Goal: Information Seeking & Learning: Learn about a topic

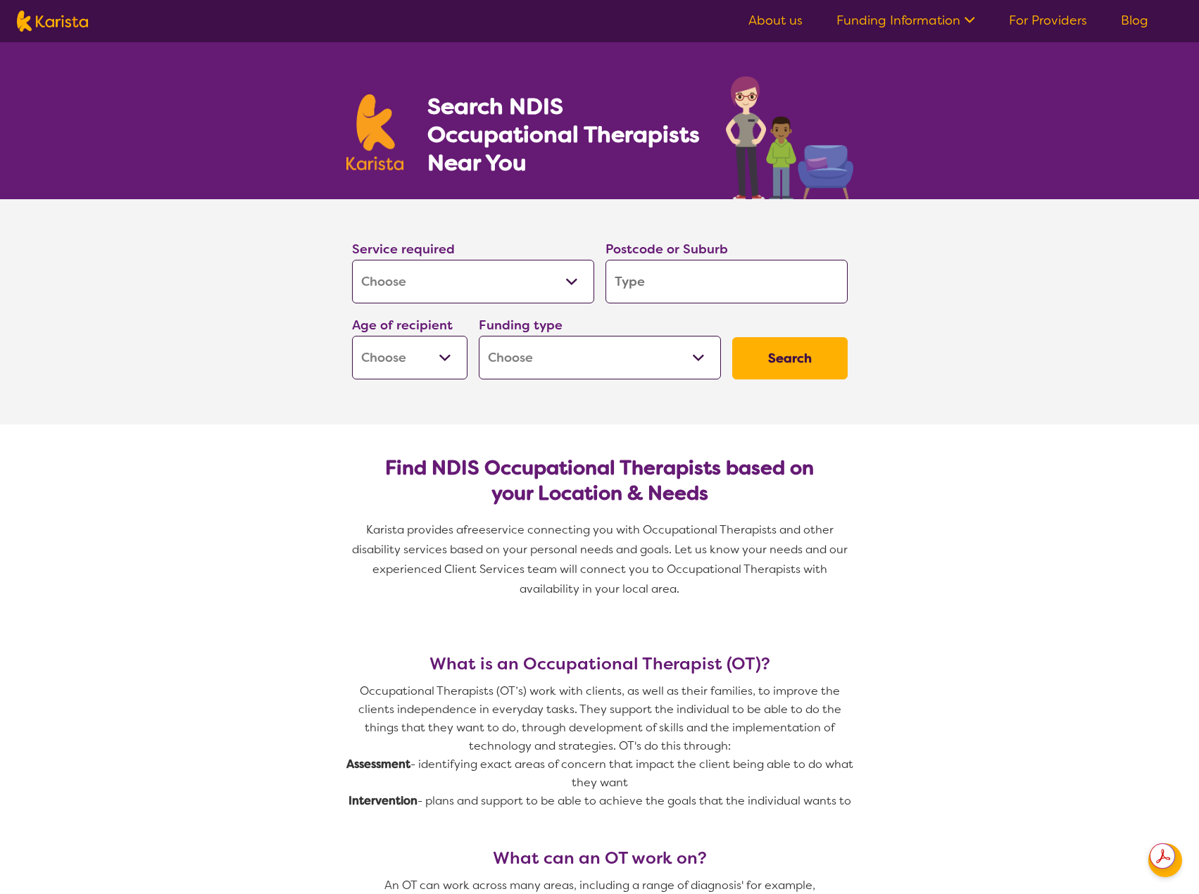
select select "[MEDICAL_DATA]"
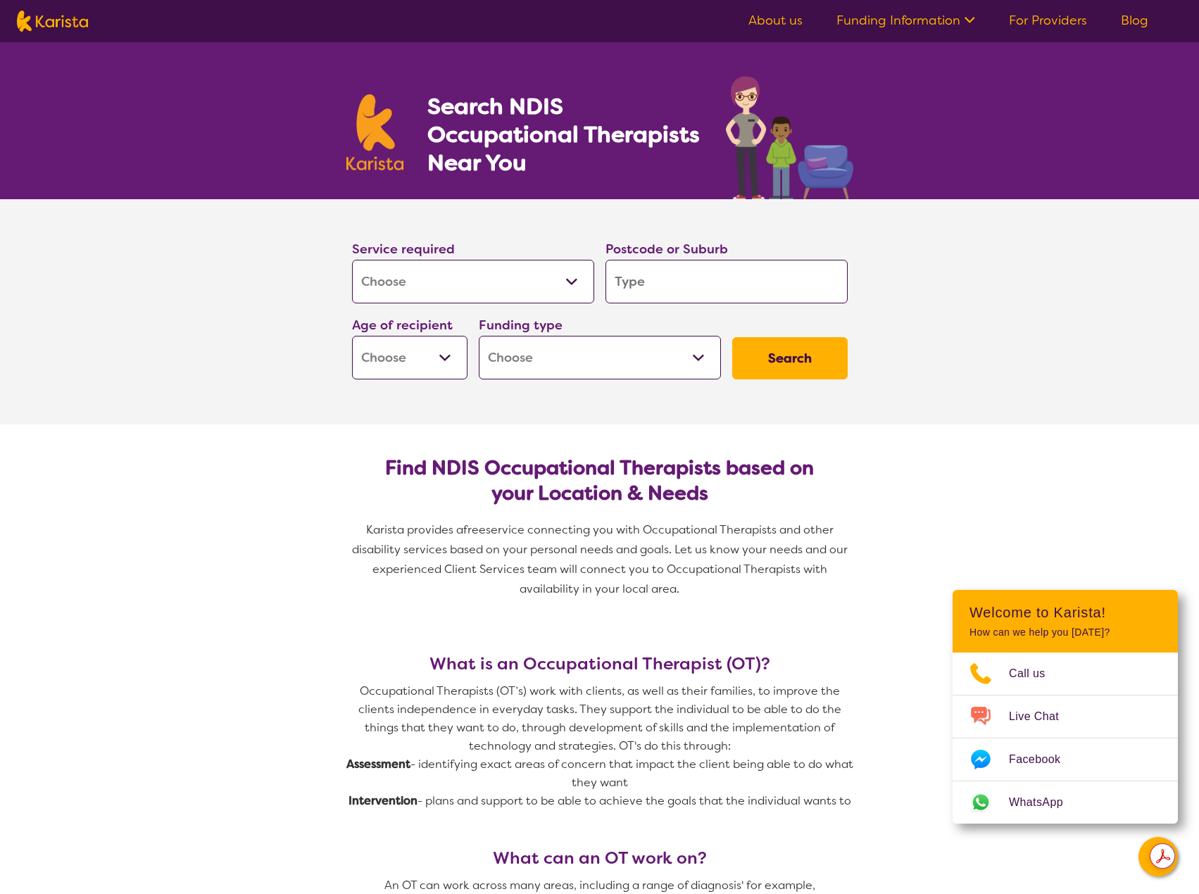
click at [639, 279] on input "search" at bounding box center [727, 282] width 242 height 44
type input "4"
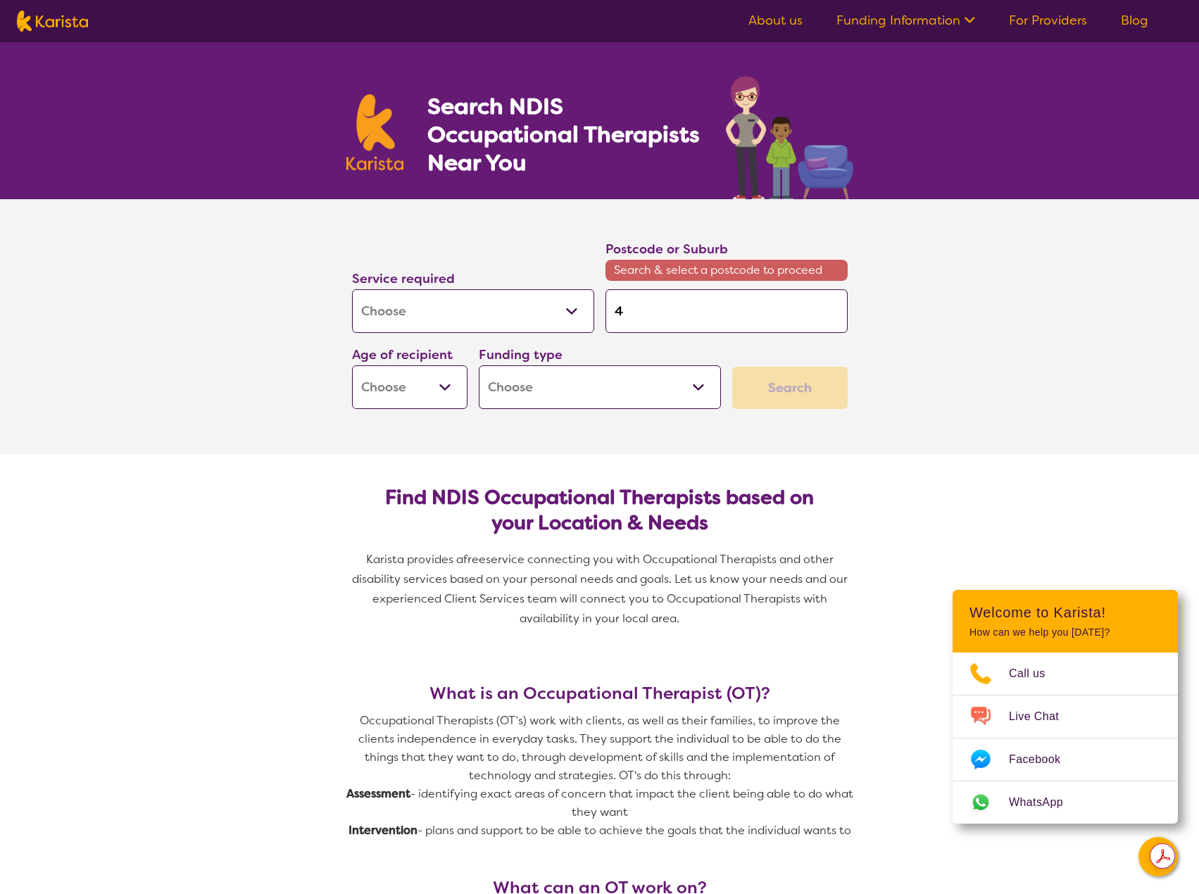
type input "45"
type input "451"
type input "4510"
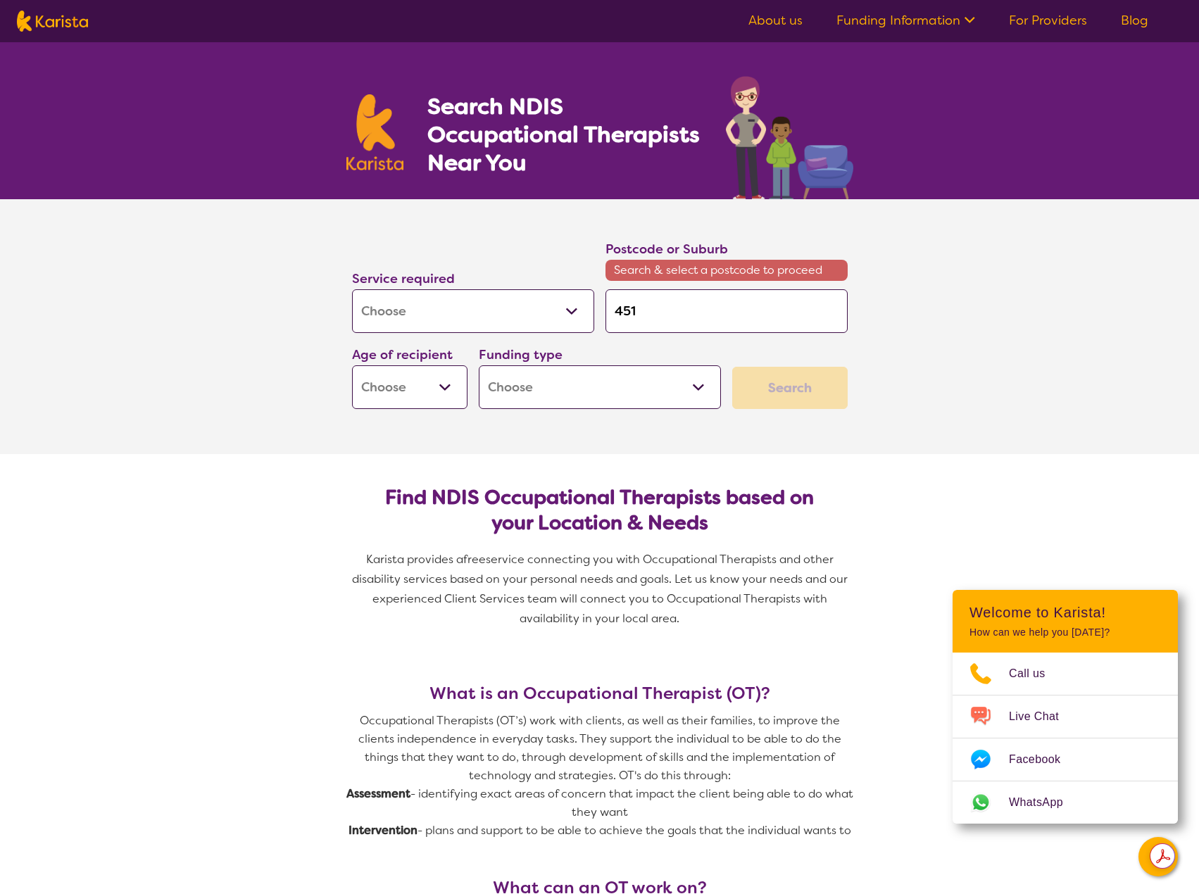
type input "4510"
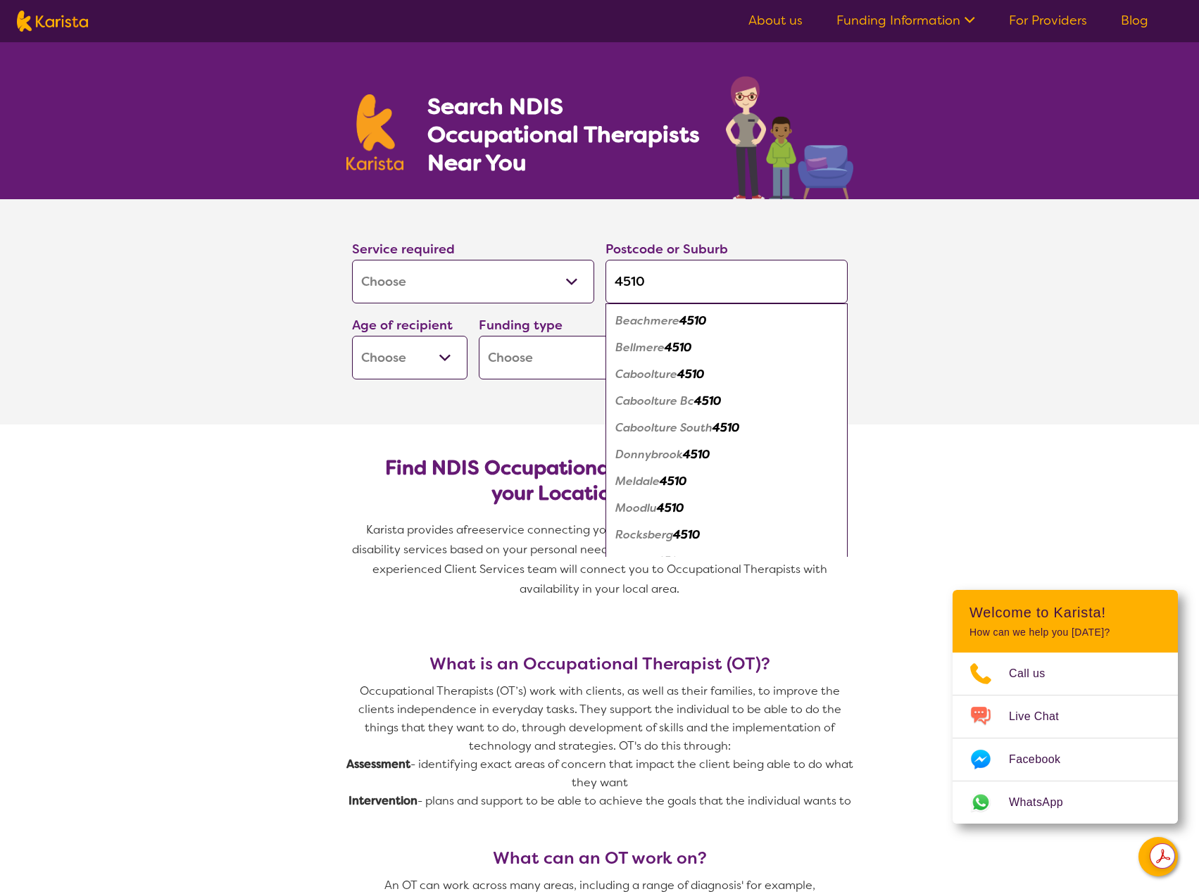
type input "4510"
click at [644, 382] on div "Caboolture 4510" at bounding box center [727, 374] width 228 height 27
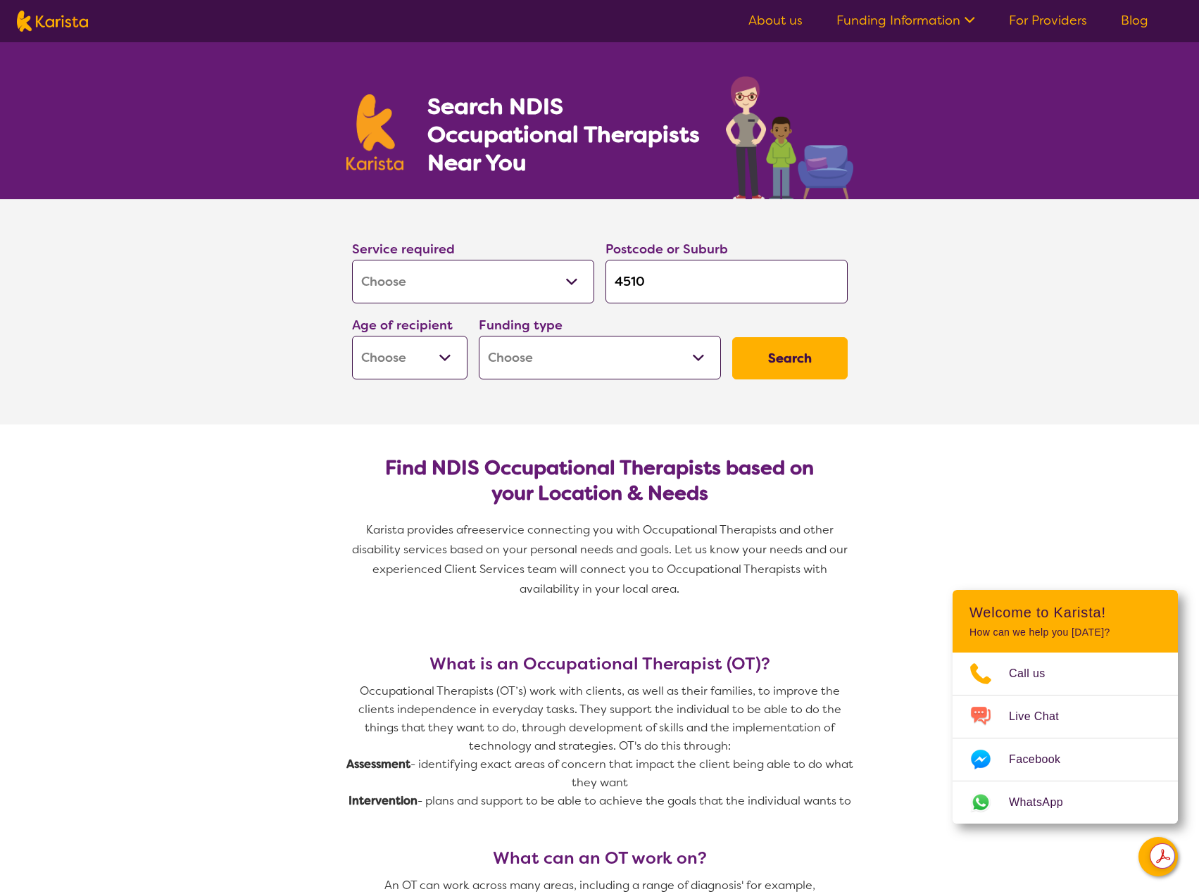
click at [452, 357] on select "Early Childhood - 0 to 9 Child - 10 to 11 Adolescent - 12 to 17 Adult - 18 to 6…" at bounding box center [410, 358] width 116 height 44
select select "EC"
click at [352, 336] on select "Early Childhood - 0 to 9 Child - 10 to 11 Adolescent - 12 to 17 Adult - 18 to 6…" at bounding box center [410, 358] width 116 height 44
select select "EC"
click at [537, 354] on select "Home Care Package (HCP) National Disability Insurance Scheme (NDIS) I don't know" at bounding box center [600, 358] width 242 height 44
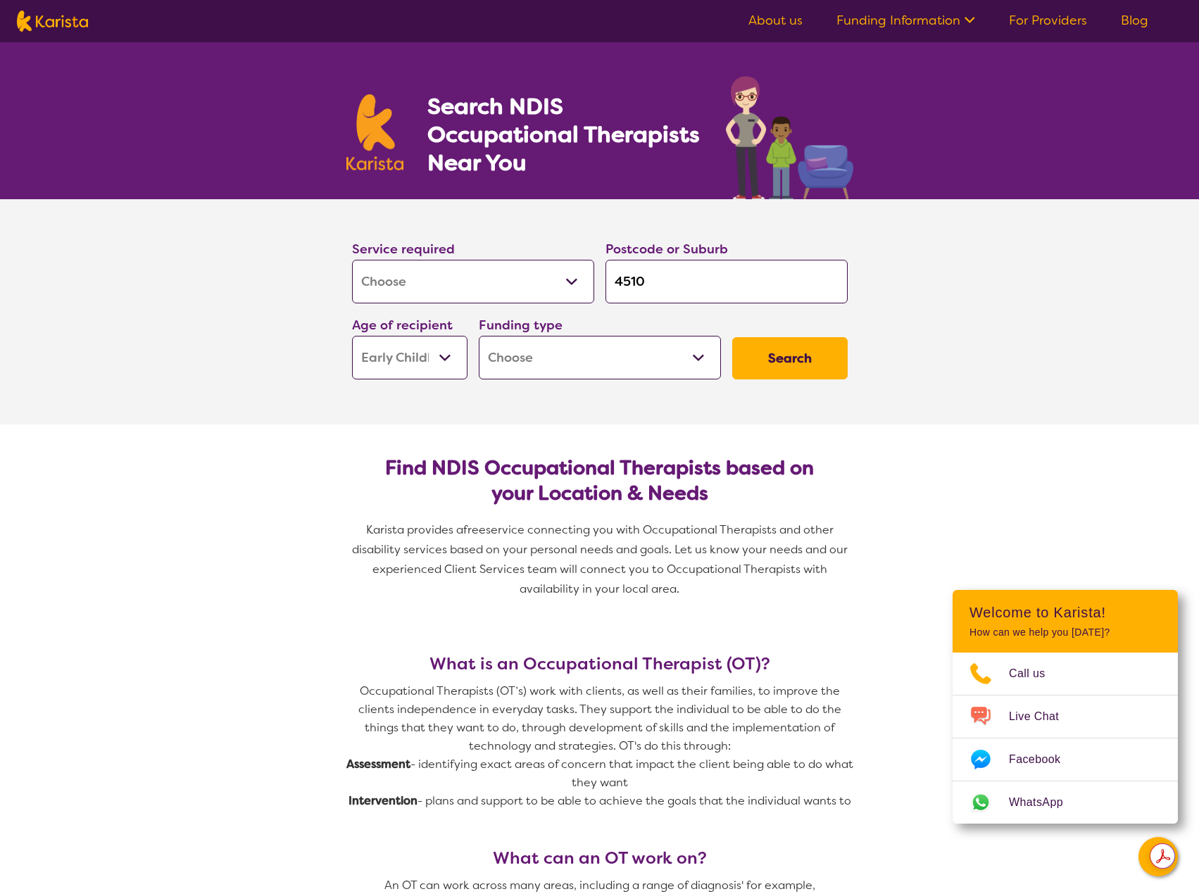
select select "NDIS"
click at [479, 336] on select "Home Care Package (HCP) National Disability Insurance Scheme (NDIS) I don't know" at bounding box center [600, 358] width 242 height 44
select select "NDIS"
click at [785, 347] on button "Search" at bounding box center [790, 358] width 116 height 42
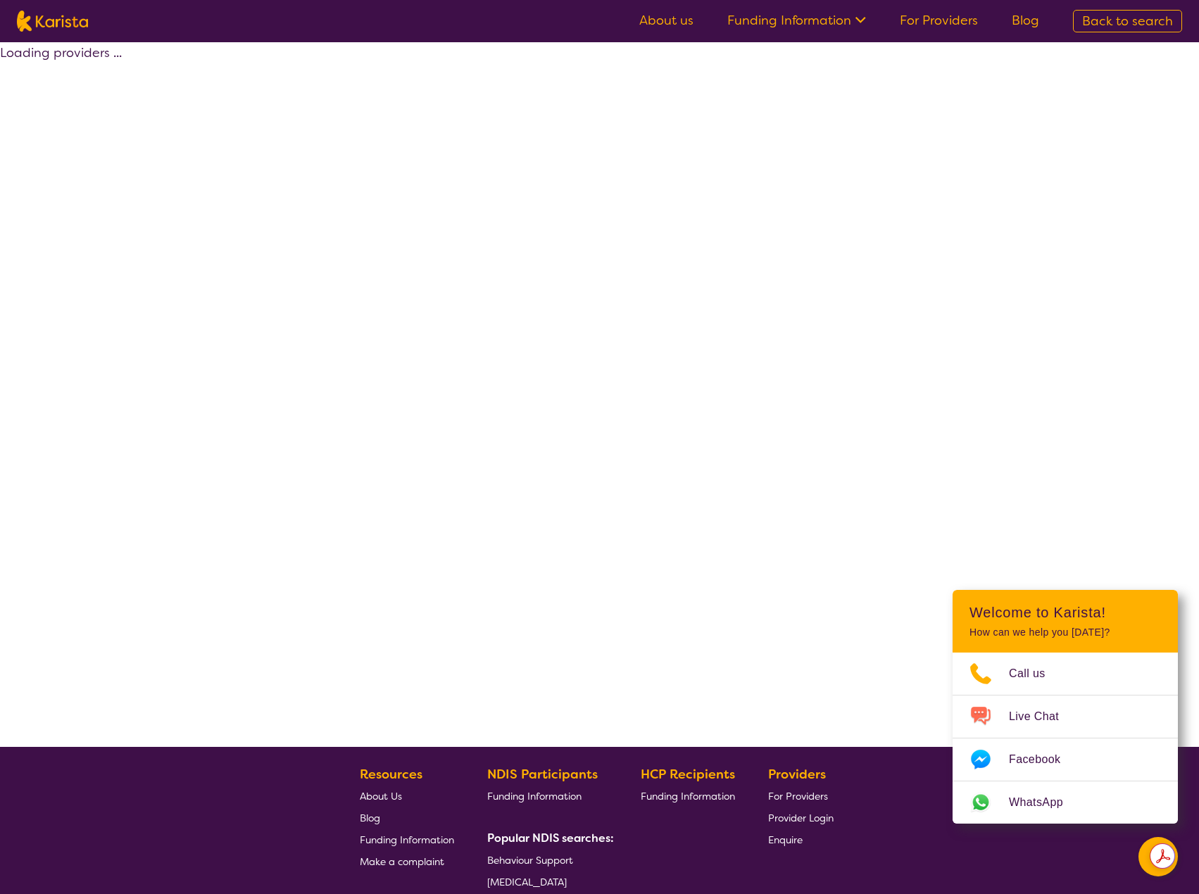
select select "by_score"
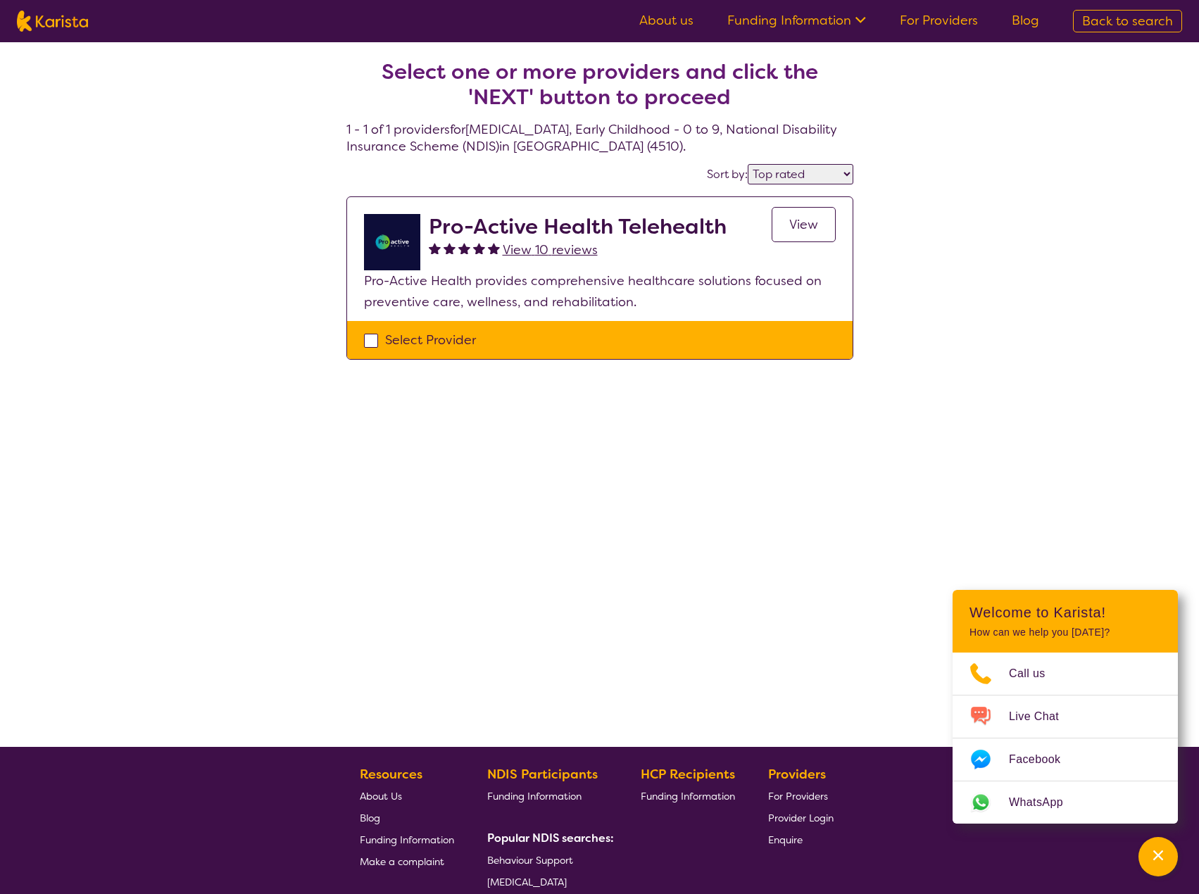
select select "[MEDICAL_DATA]"
select select "EC"
select select "NDIS"
select select "[MEDICAL_DATA]"
select select "EC"
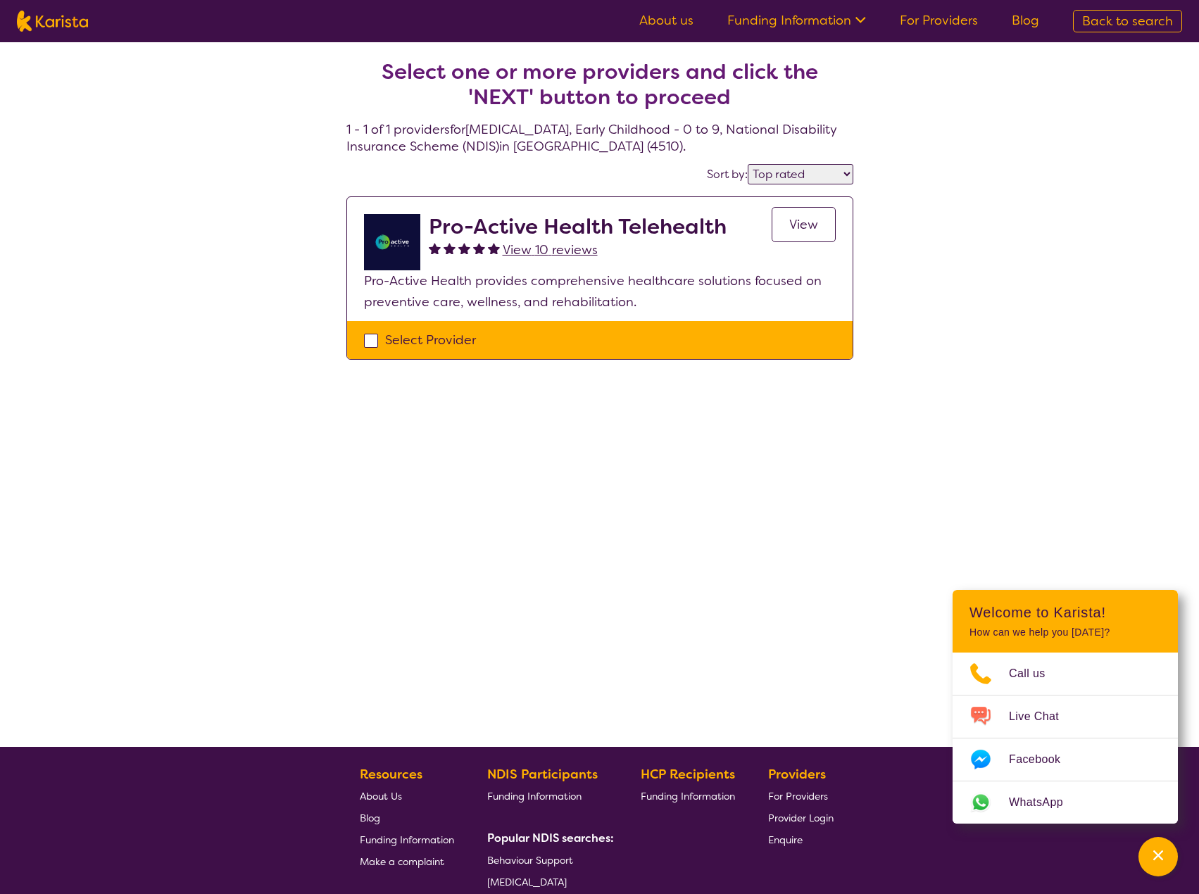
select select "NDIS"
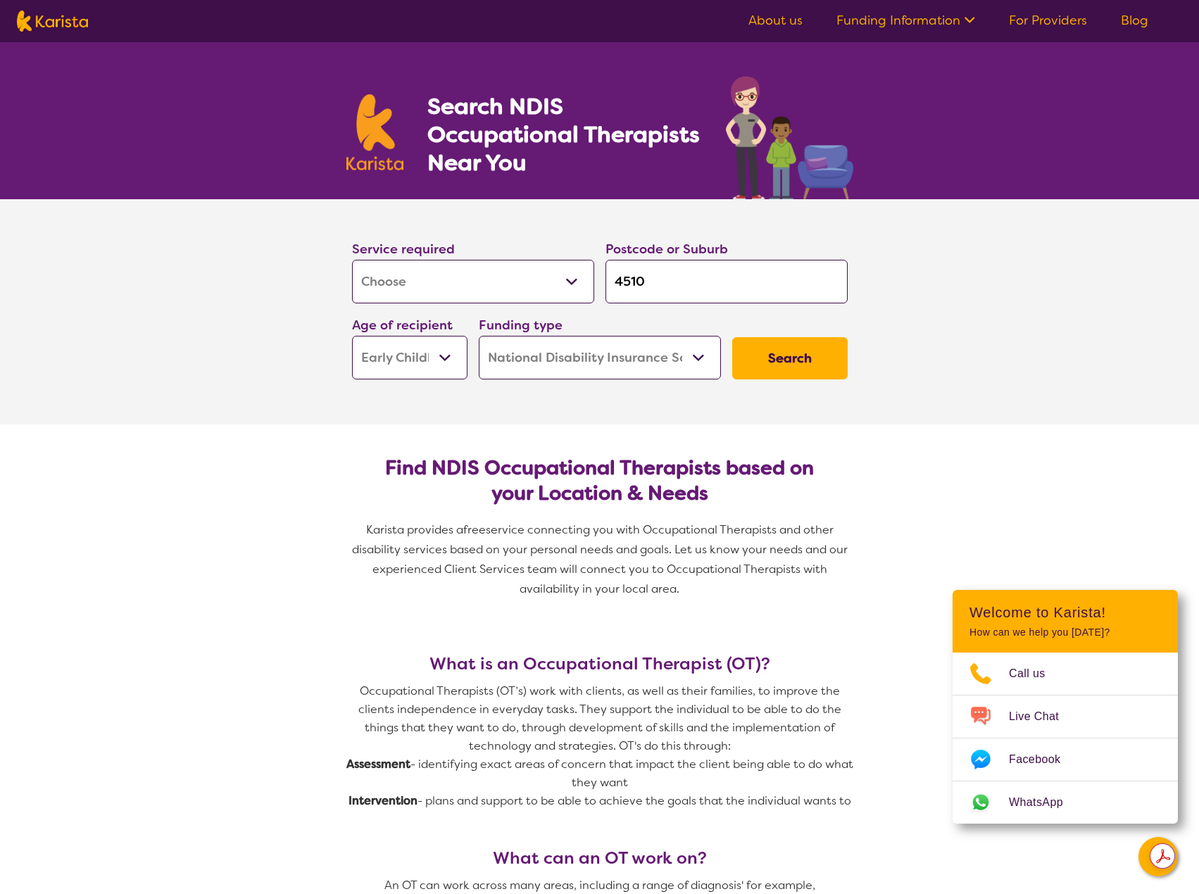
click at [570, 288] on select "Allied Health Assistant Assessment ([MEDICAL_DATA] or [MEDICAL_DATA]) Behaviour…" at bounding box center [473, 282] width 242 height 44
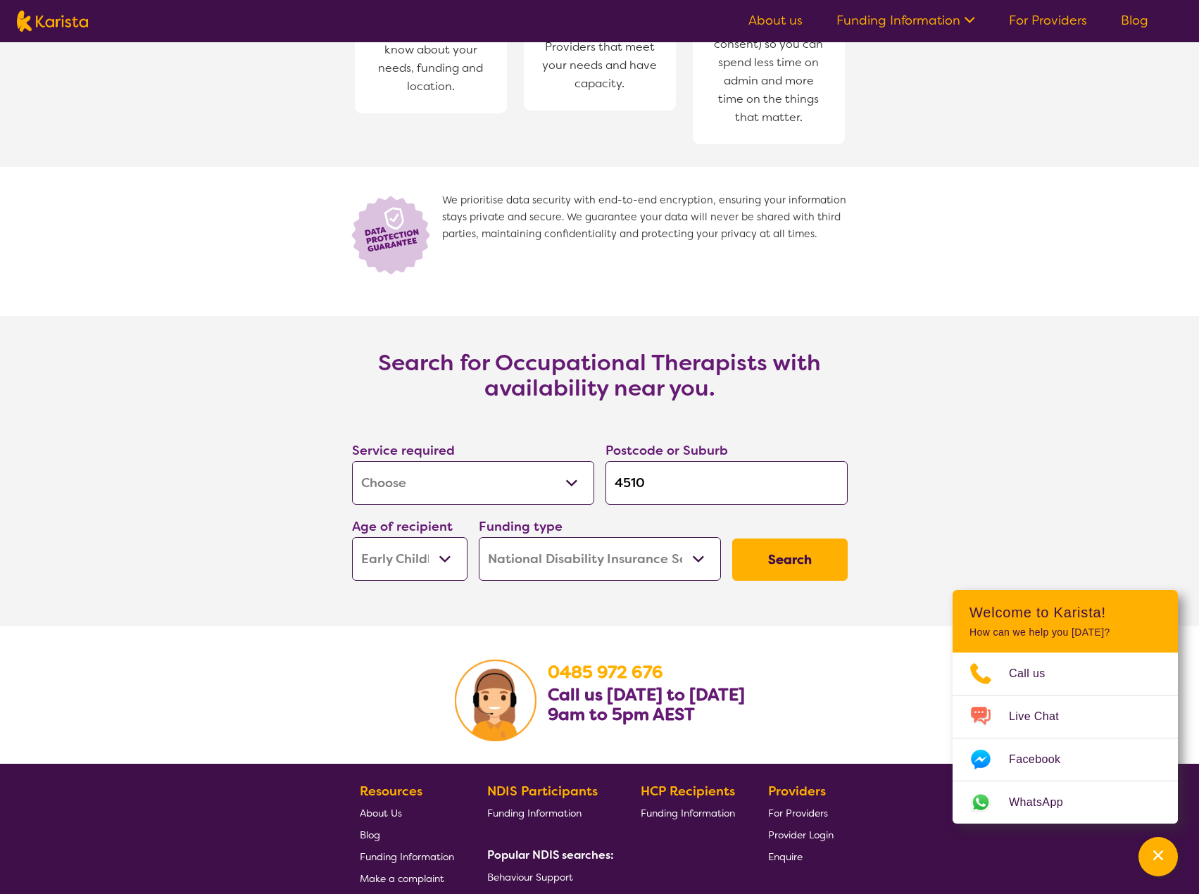
scroll to position [1831, 0]
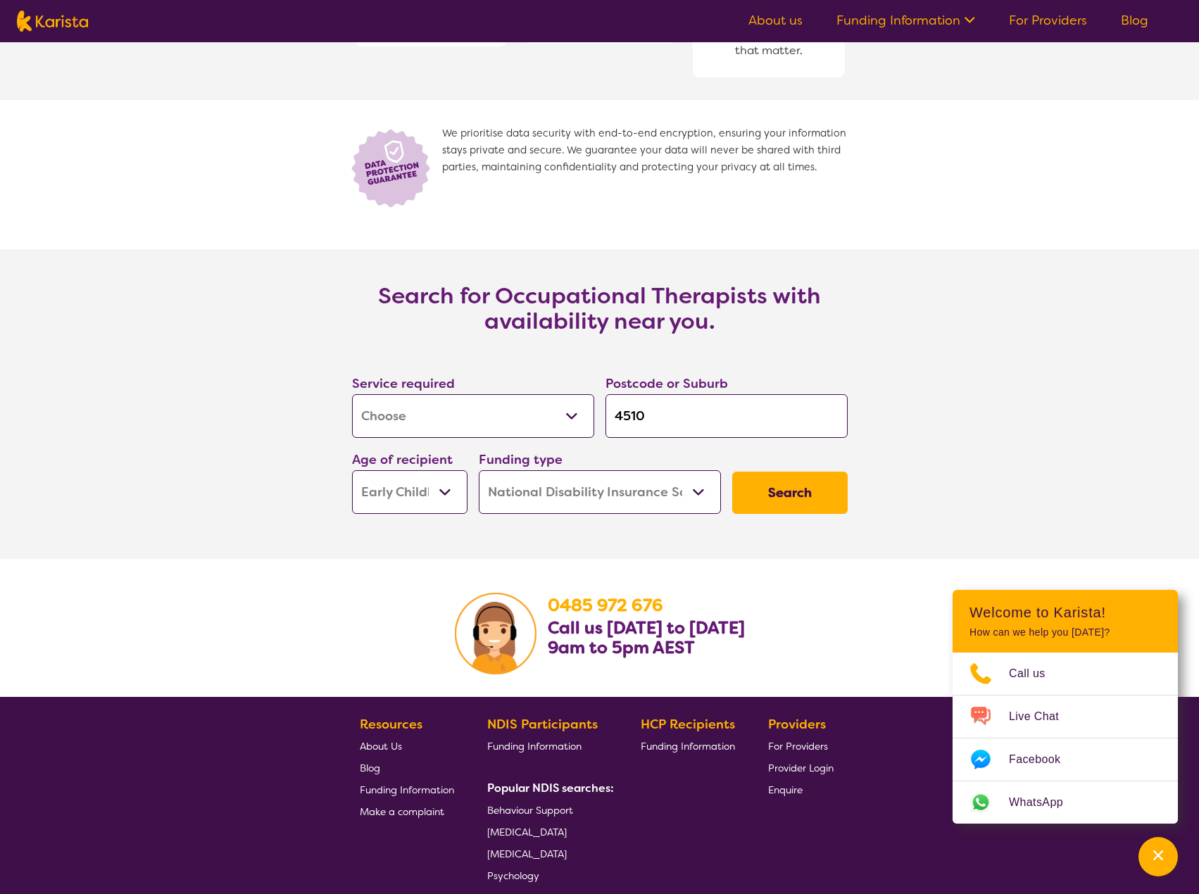
click at [785, 494] on button "Search" at bounding box center [790, 493] width 116 height 42
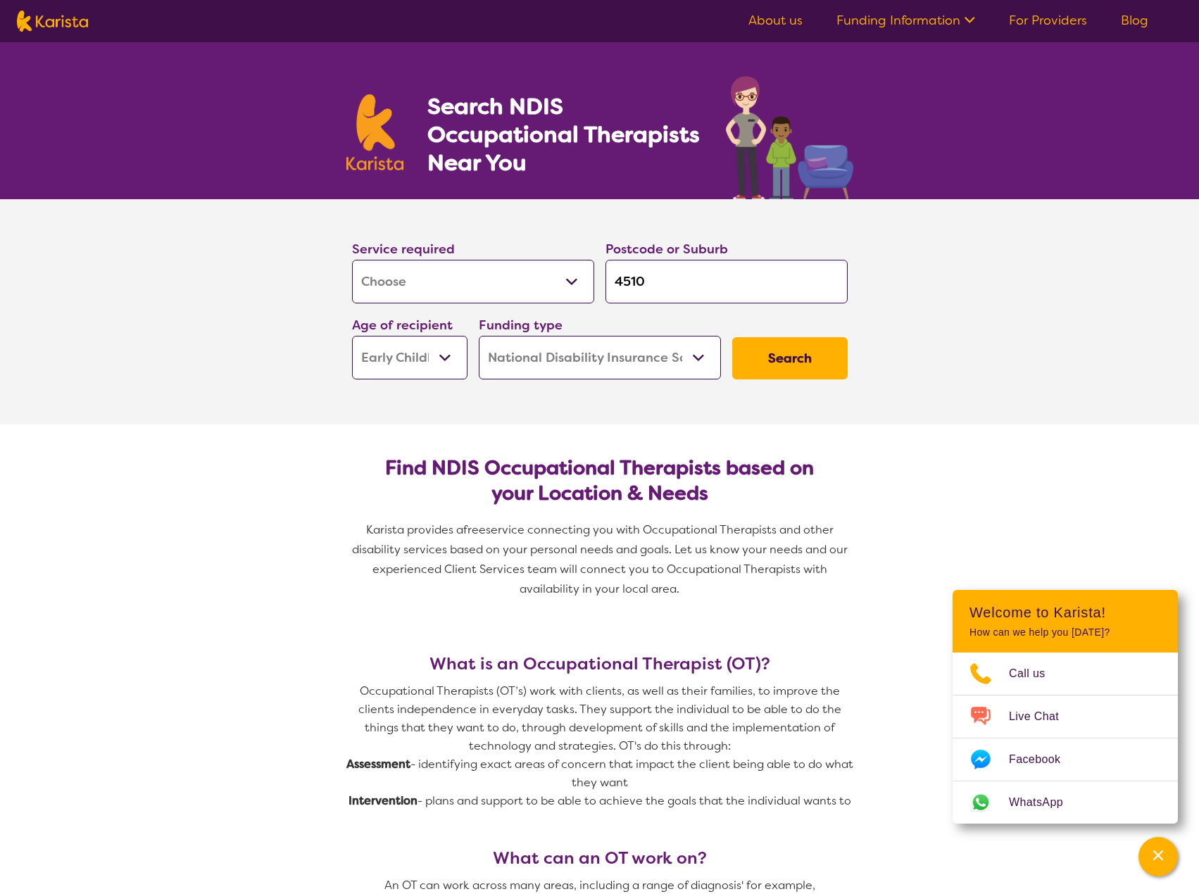
select select "by_score"
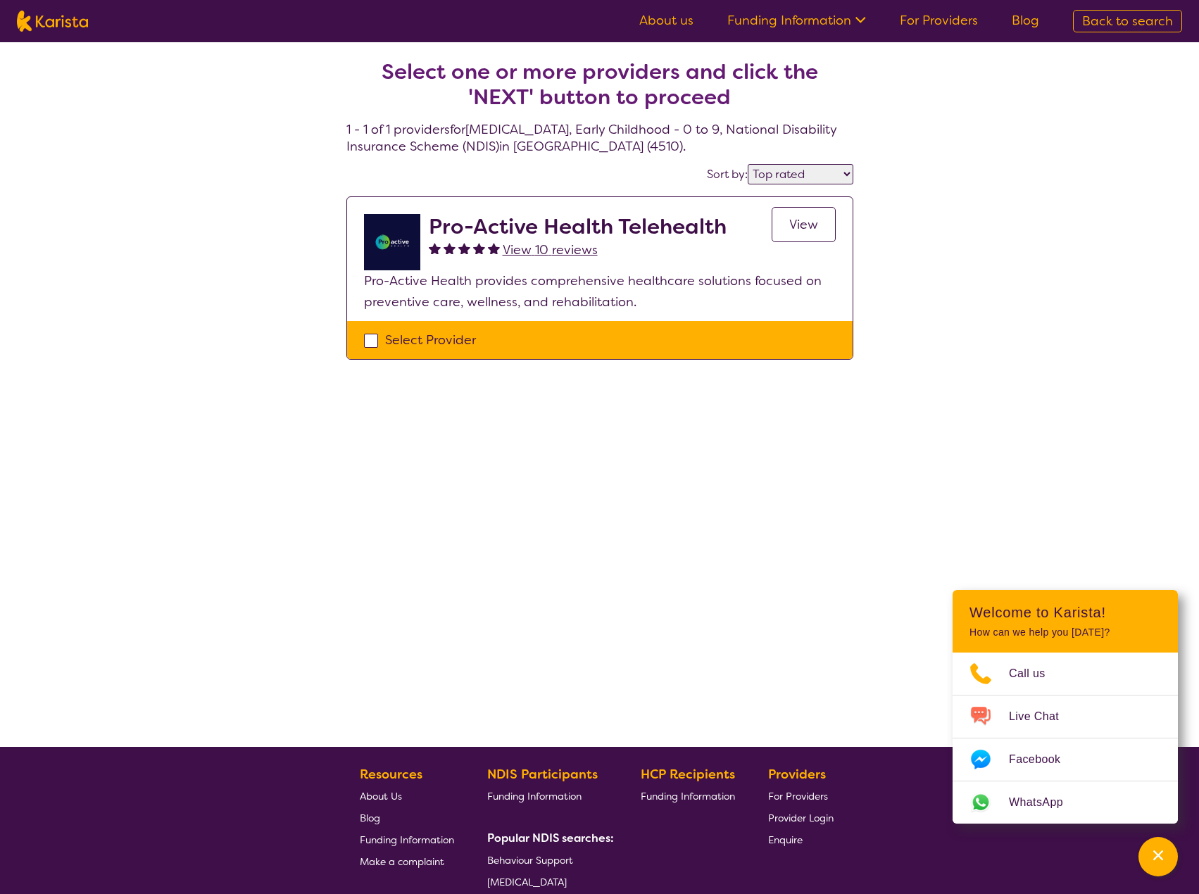
click at [795, 224] on span "View" at bounding box center [803, 224] width 29 height 17
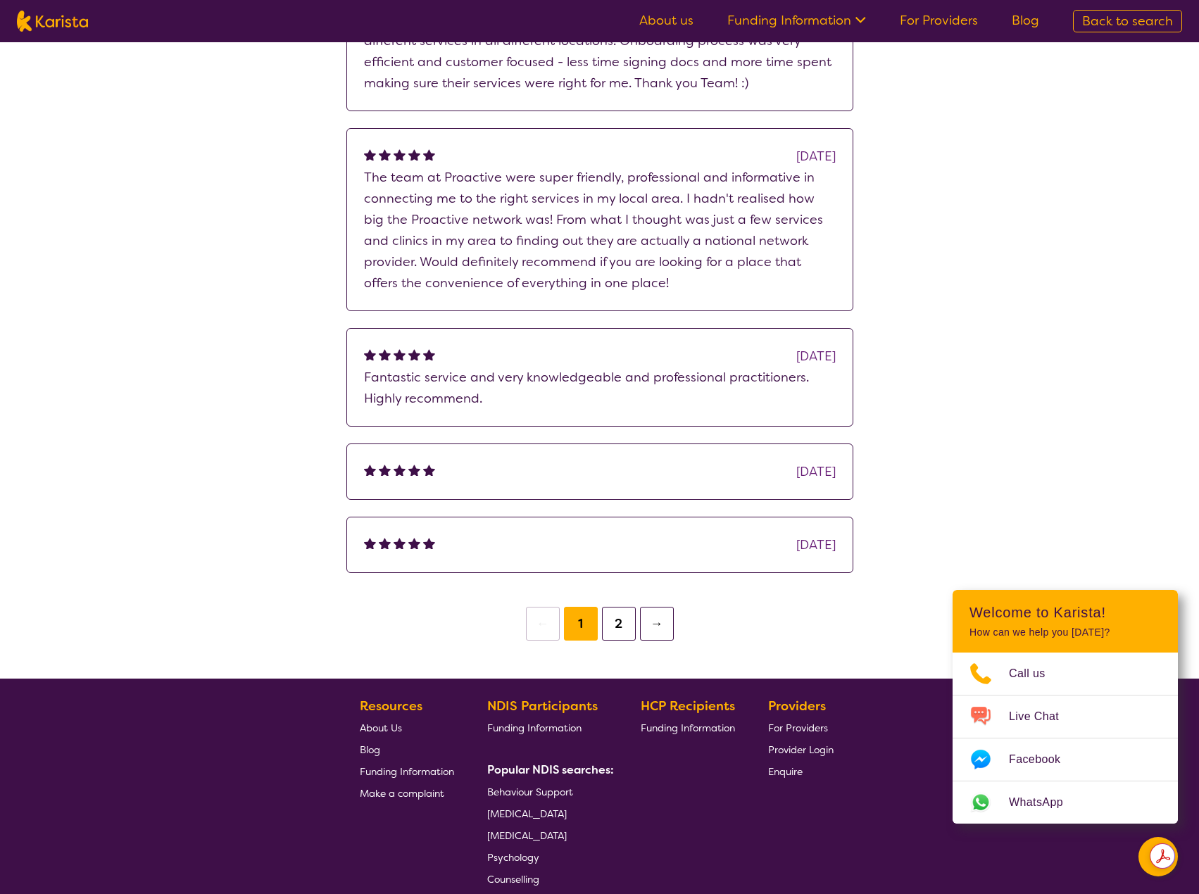
scroll to position [1268, 0]
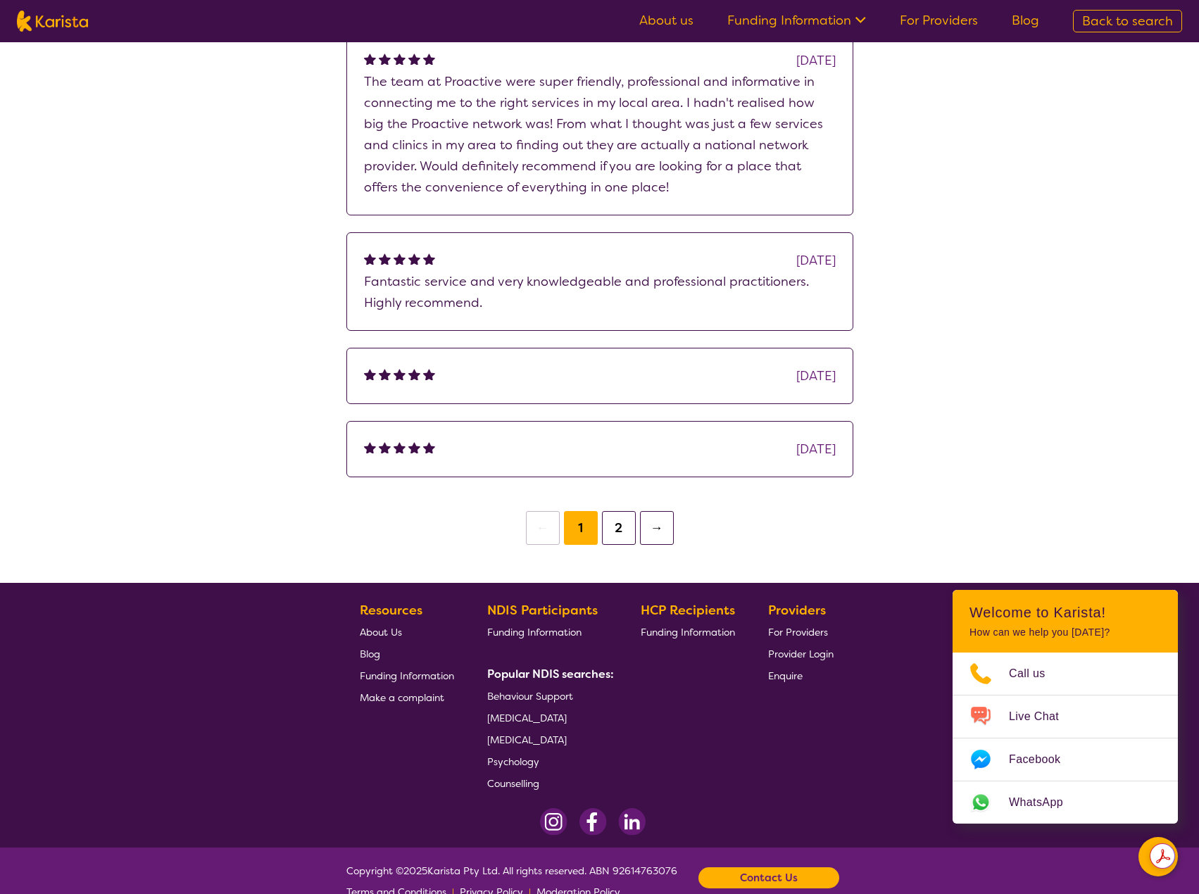
select select "by_score"
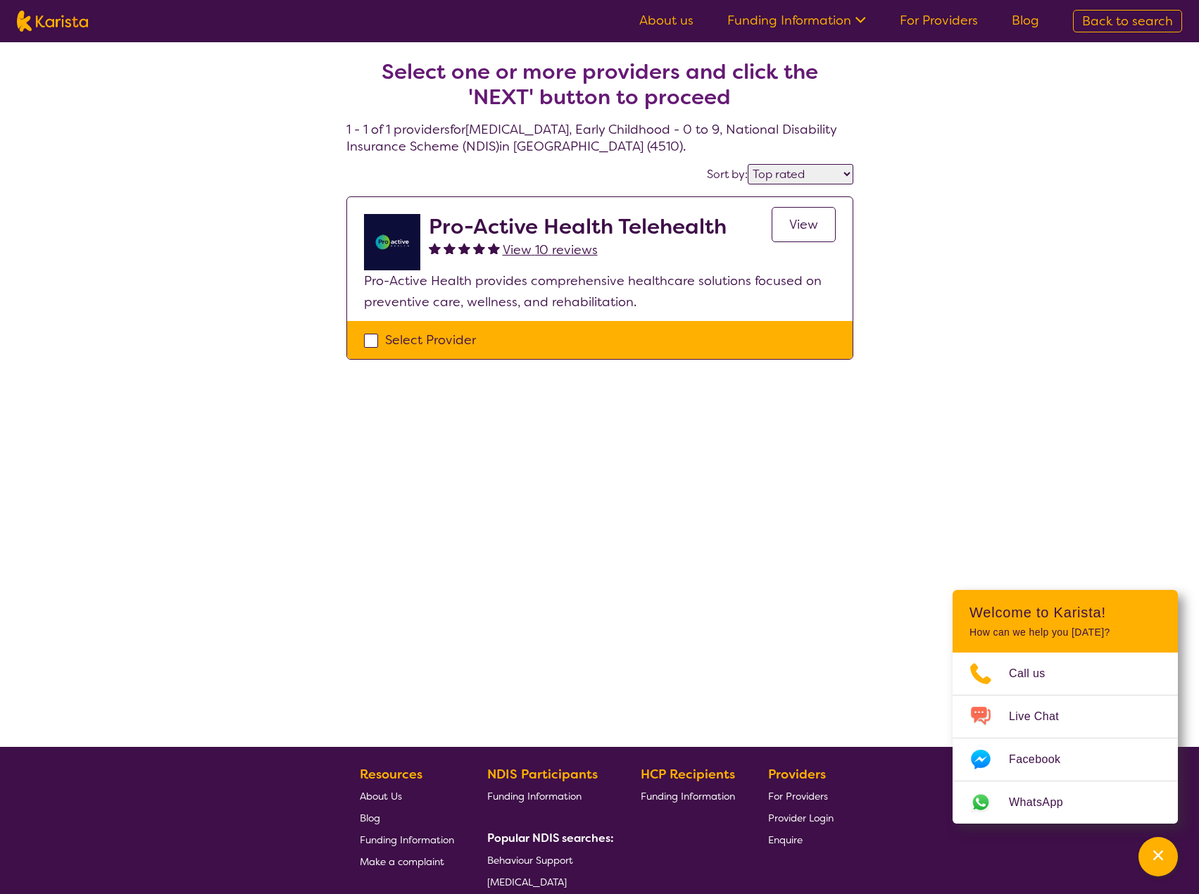
scroll to position [1831, 0]
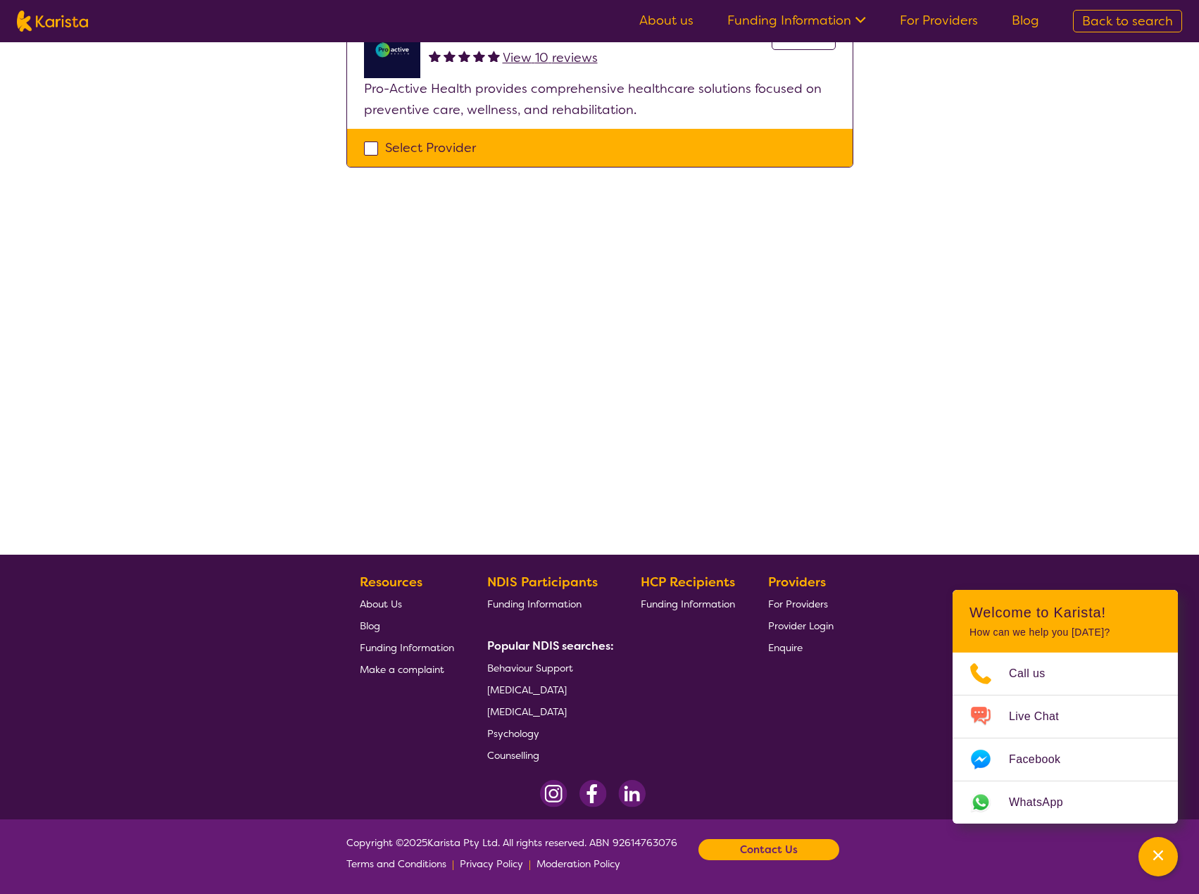
select select "[MEDICAL_DATA]"
select select "EC"
select select "NDIS"
select select "[MEDICAL_DATA]"
select select "EC"
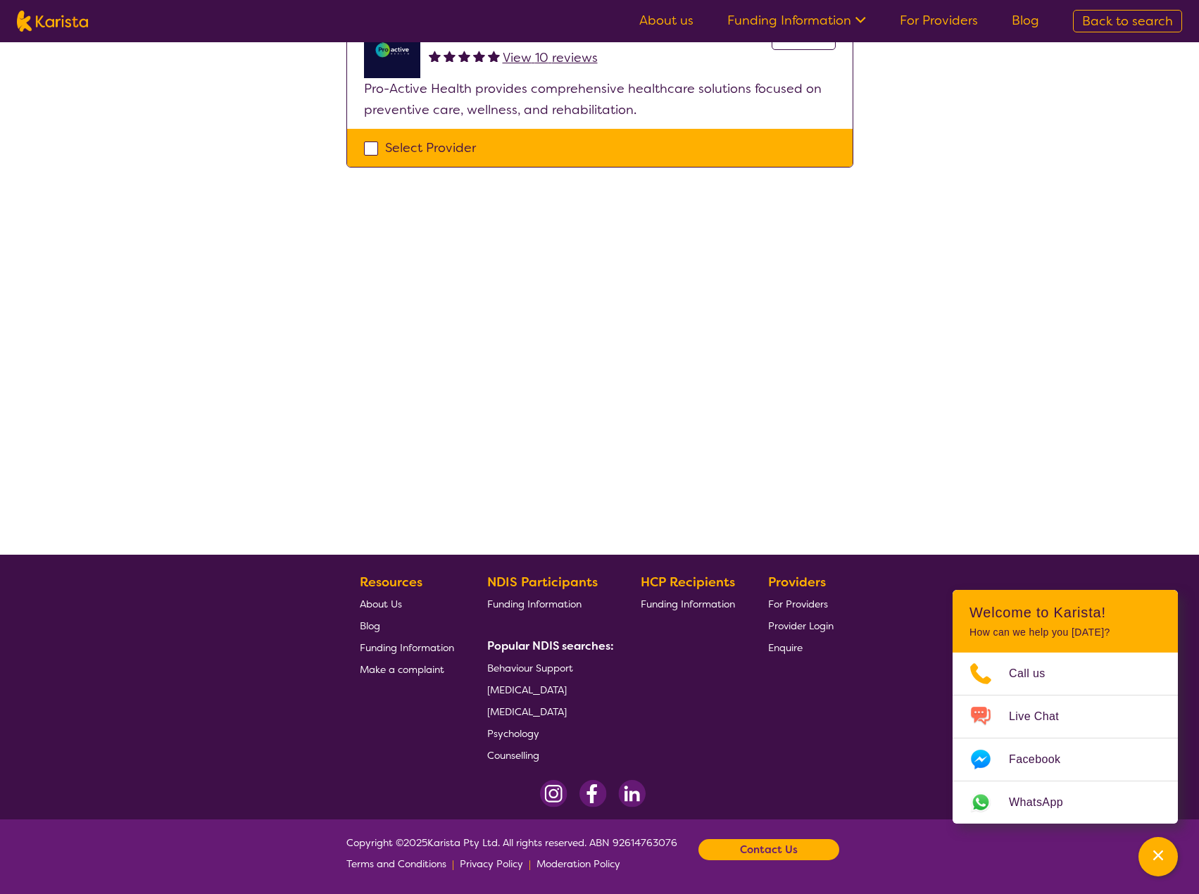
select select "NDIS"
